Goal: Check status: Check status

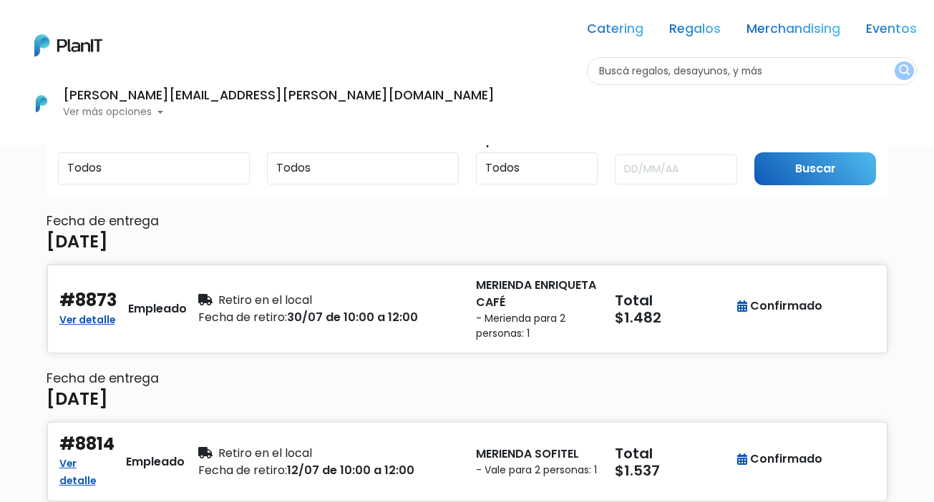
scroll to position [31, 0]
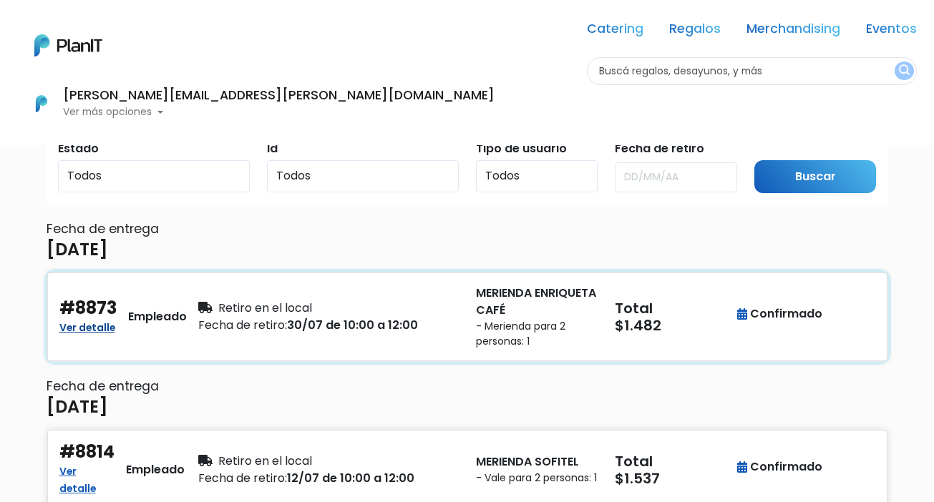
click at [98, 325] on link "Ver detalle" at bounding box center [87, 326] width 56 height 17
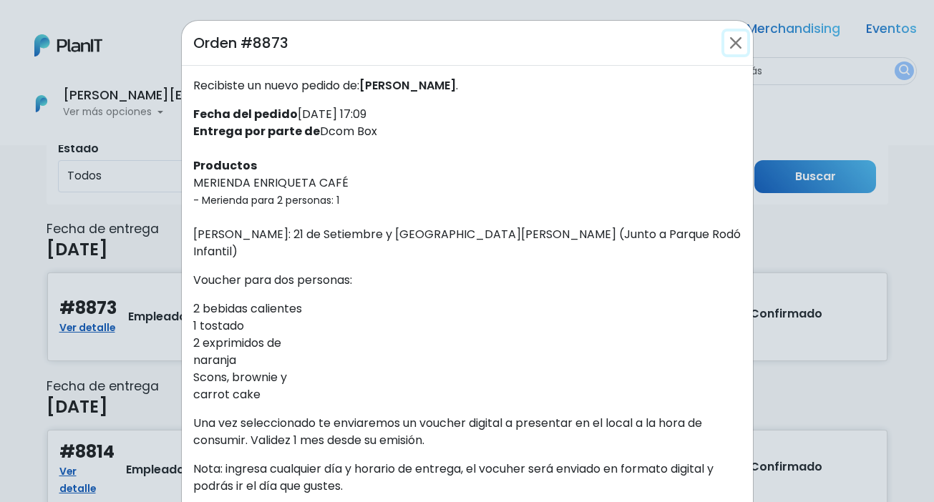
click at [728, 43] on button "Close" at bounding box center [735, 42] width 23 height 23
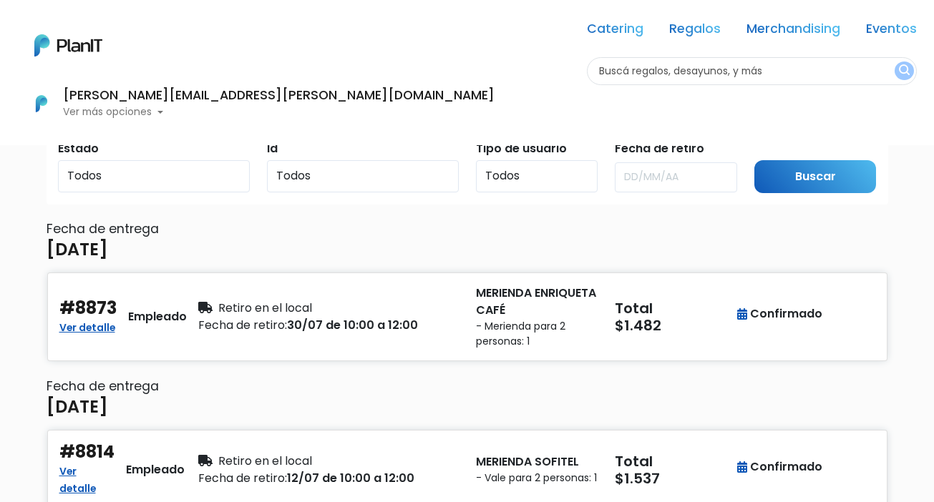
click at [494, 107] on p "Ver más opciones" at bounding box center [278, 112] width 431 height 10
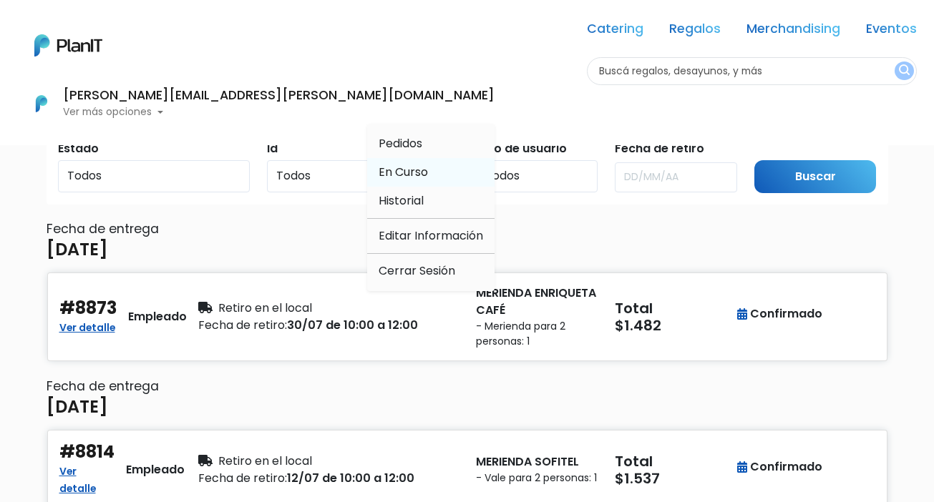
click at [428, 164] on span "En Curso" at bounding box center [402, 172] width 49 height 16
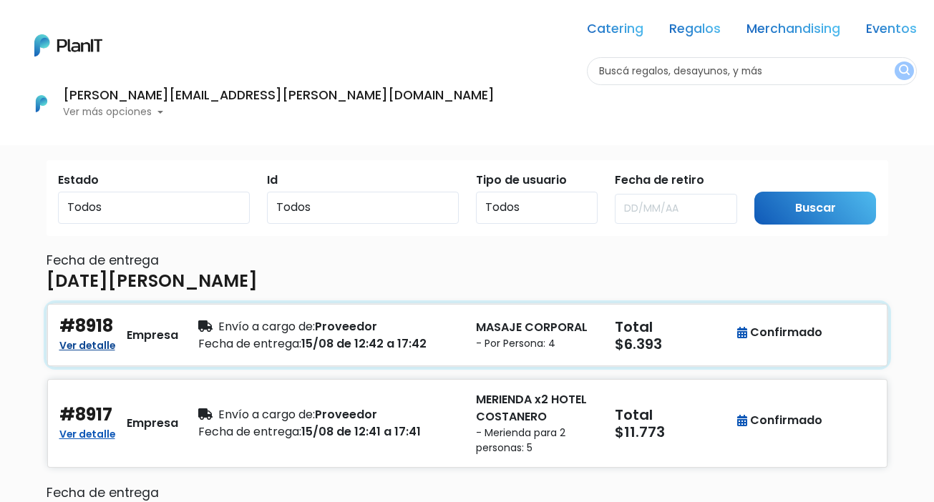
click at [89, 344] on link "Ver detalle" at bounding box center [87, 344] width 56 height 17
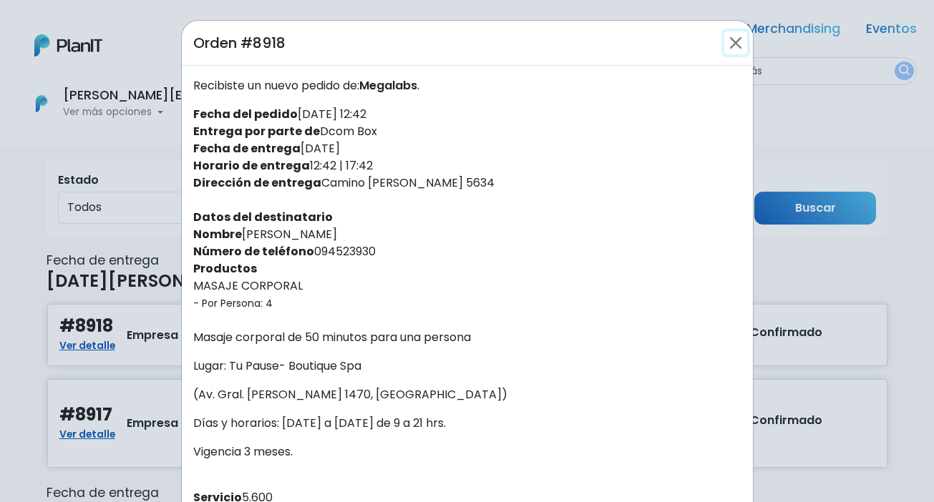
click at [738, 41] on button "Close" at bounding box center [735, 42] width 23 height 23
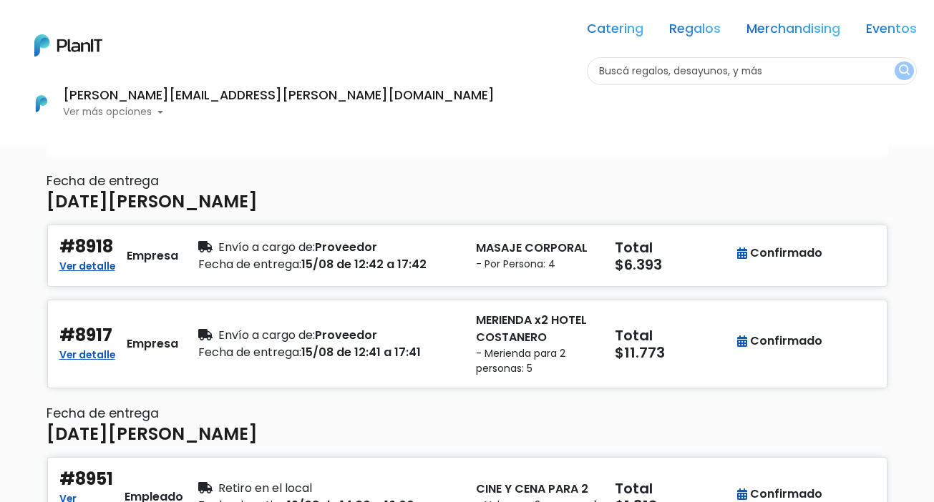
scroll to position [79, 0]
click at [88, 358] on link "Ver detalle" at bounding box center [87, 354] width 56 height 17
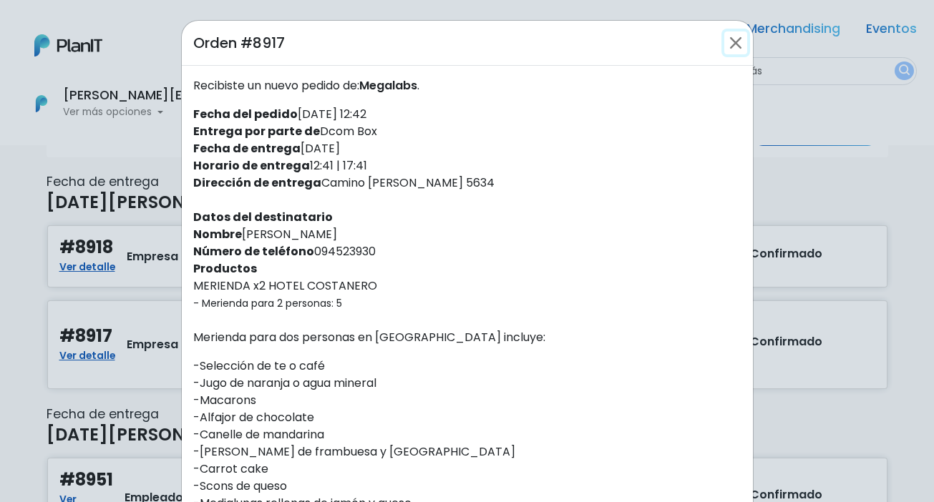
click at [729, 38] on button "Close" at bounding box center [735, 42] width 23 height 23
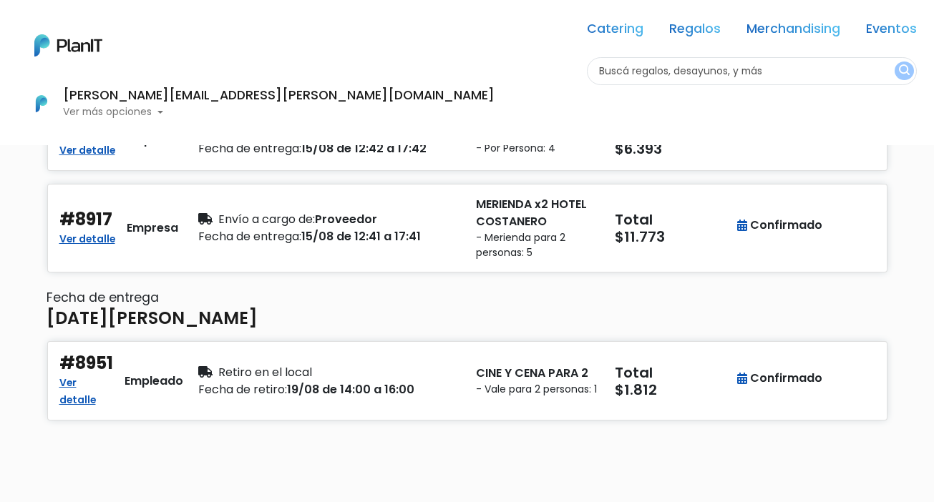
scroll to position [195, 0]
click at [93, 390] on link "Ver detalle" at bounding box center [77, 390] width 36 height 34
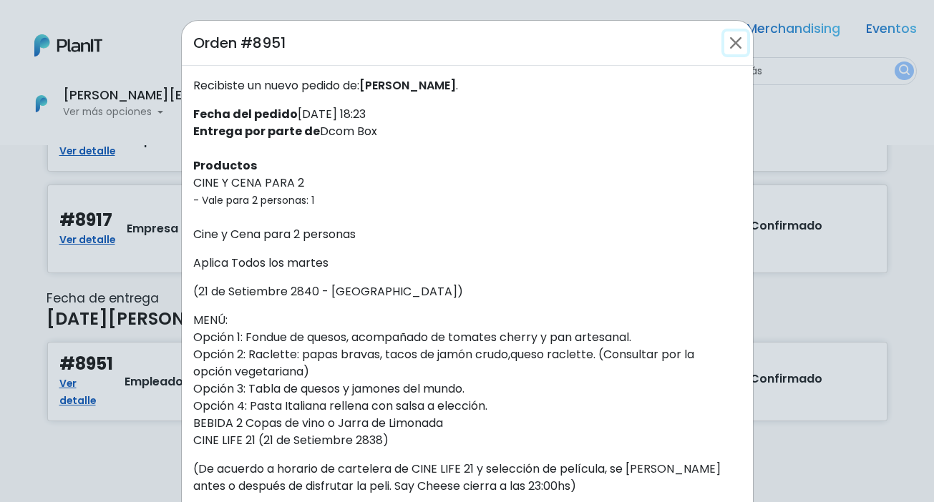
click at [736, 35] on button "Close" at bounding box center [735, 42] width 23 height 23
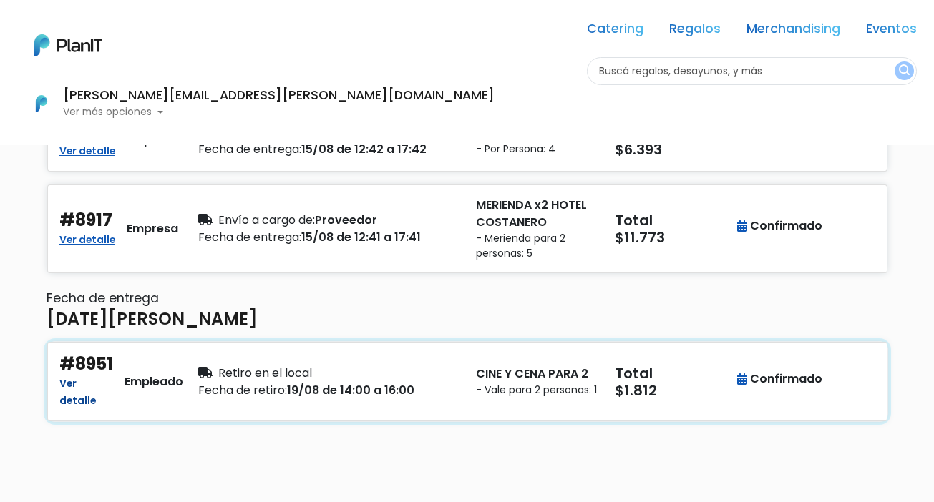
click at [91, 388] on link "Ver detalle" at bounding box center [77, 390] width 36 height 34
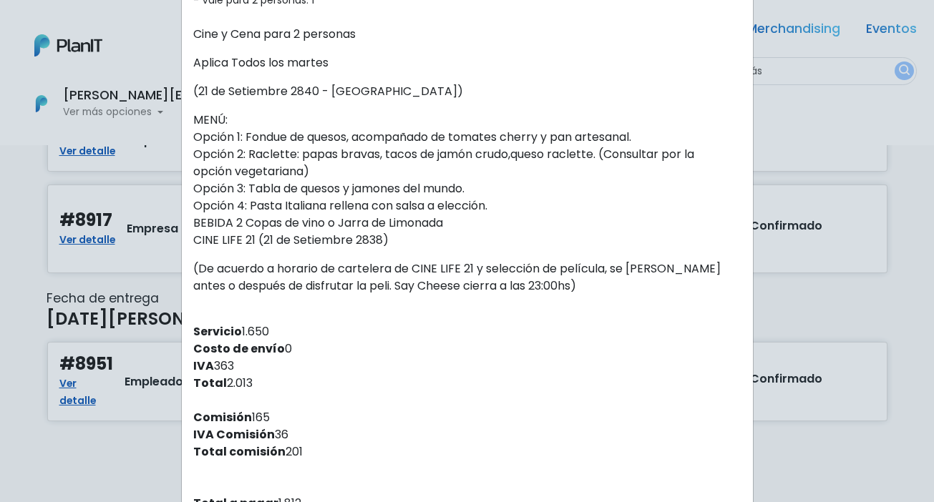
scroll to position [199, 0]
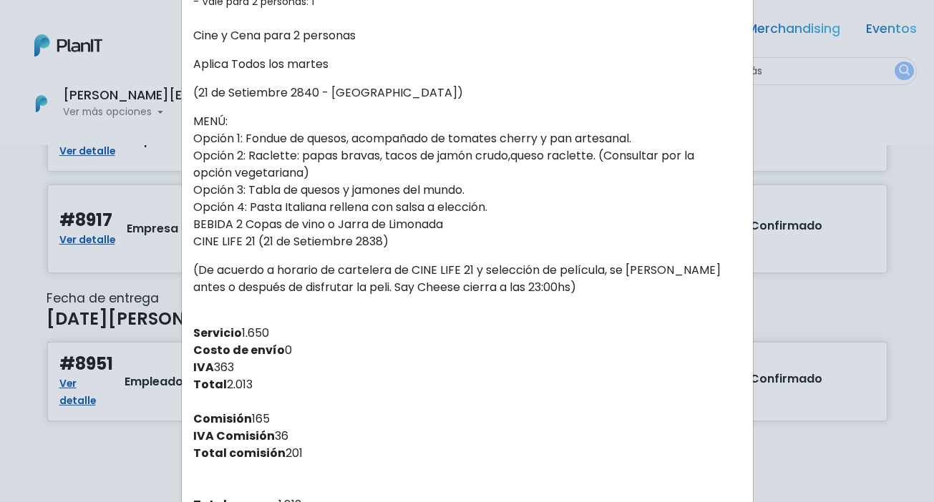
click at [151, 431] on div "Orden #8951 Recibiste un nuevo pedido de: Maria Emilia Awad . Fecha del pedido …" at bounding box center [467, 251] width 934 height 502
